Goal: Information Seeking & Learning: Understand process/instructions

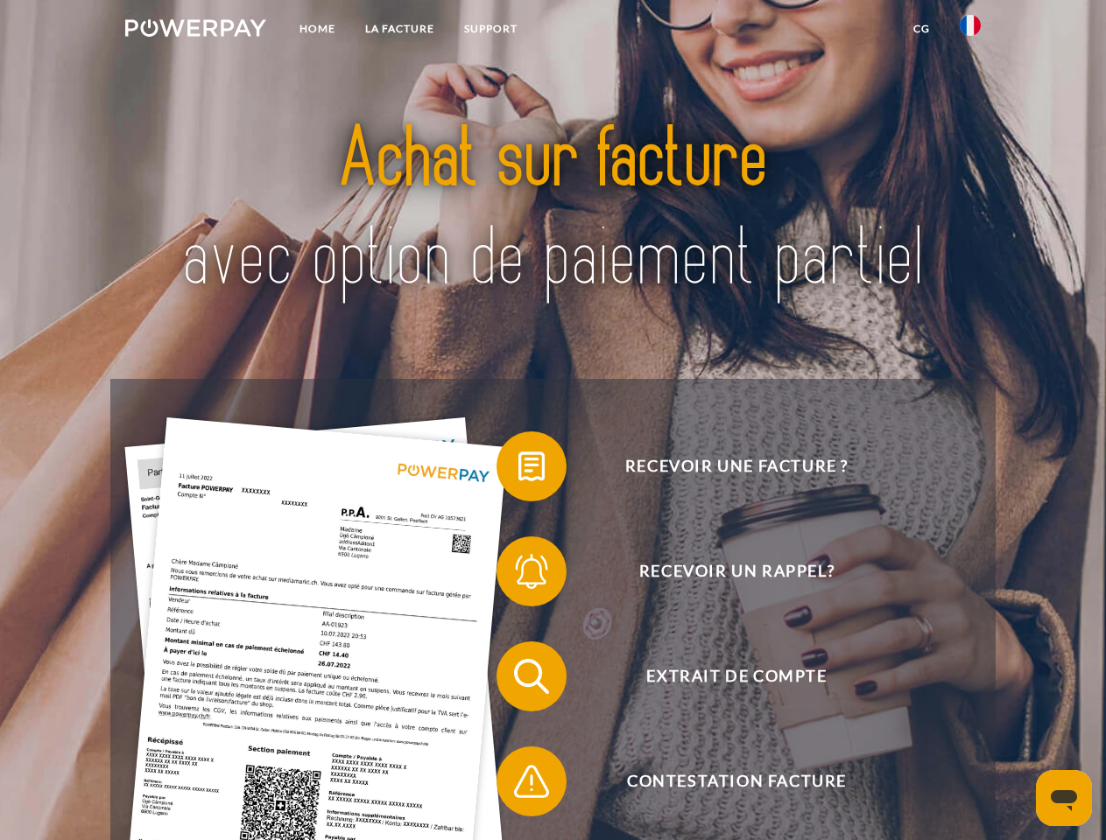
click at [195, 31] on img at bounding box center [195, 28] width 141 height 18
click at [970, 31] on img at bounding box center [969, 25] width 21 height 21
click at [921, 29] on link "CG" at bounding box center [921, 29] width 46 height 32
click at [518, 470] on span at bounding box center [505, 467] width 88 height 88
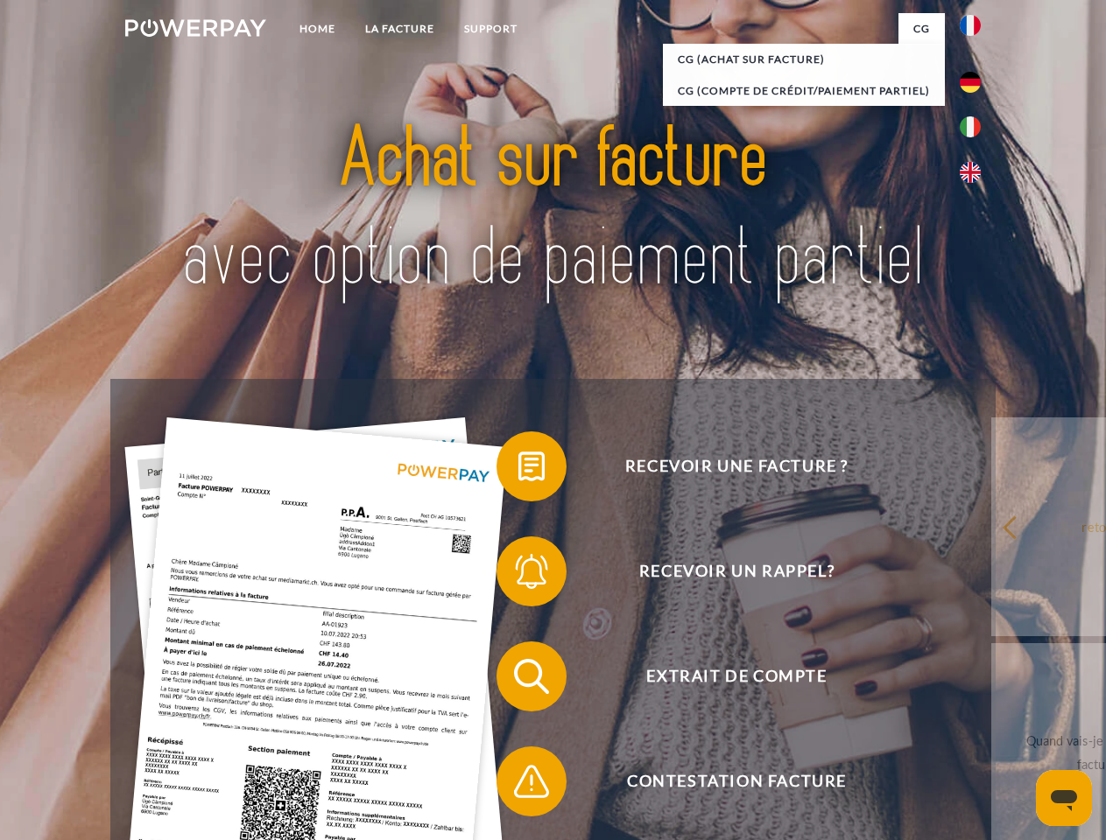
click at [518, 575] on span at bounding box center [505, 572] width 88 height 88
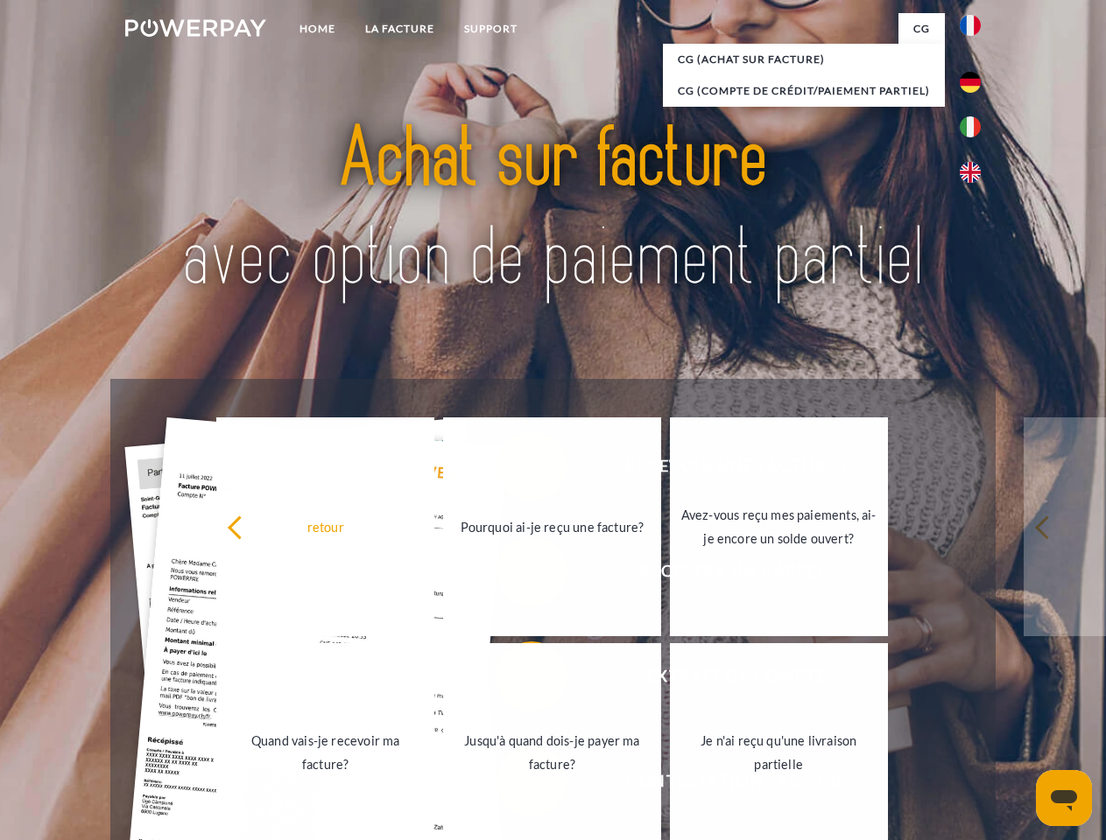
click at [518, 680] on link "Jusqu'à quand dois-je payer ma facture?" at bounding box center [552, 752] width 218 height 219
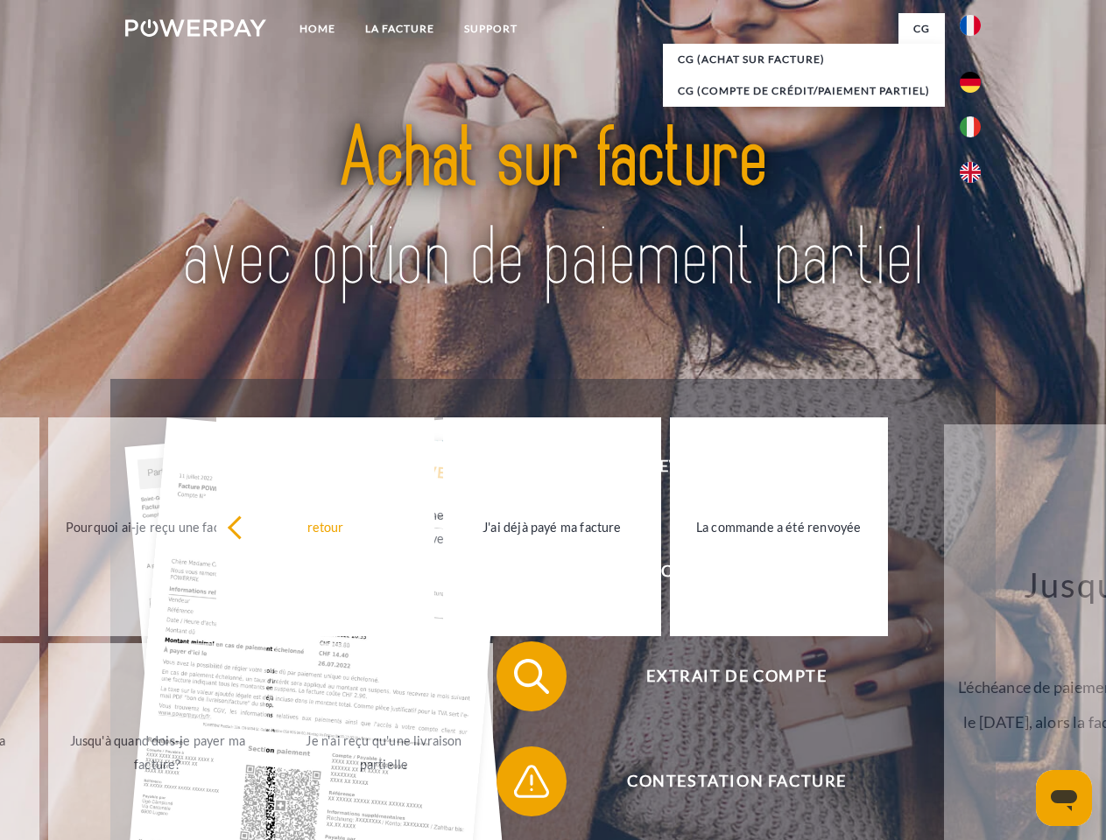
click at [518, 785] on span at bounding box center [505, 782] width 88 height 88
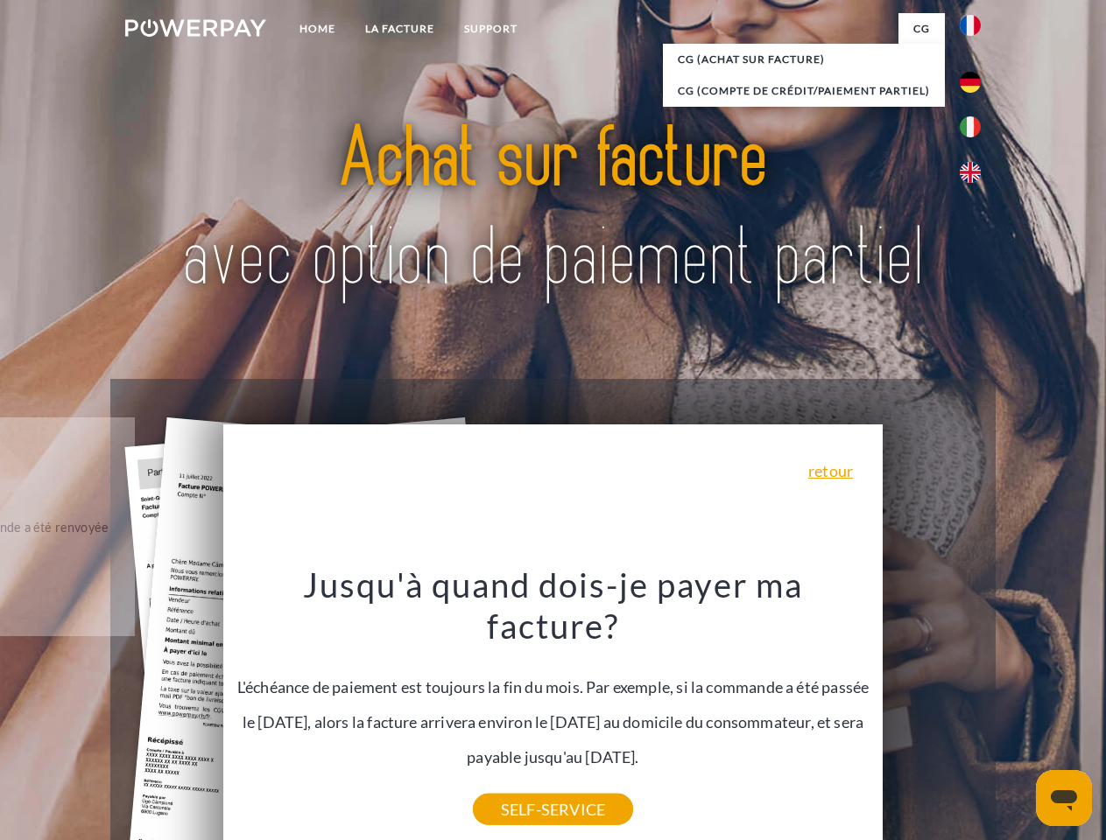
click at [1064, 798] on icon "Ouvrir la fenêtre de messagerie" at bounding box center [1063, 800] width 26 height 21
